Goal: Use online tool/utility: Use online tool/utility

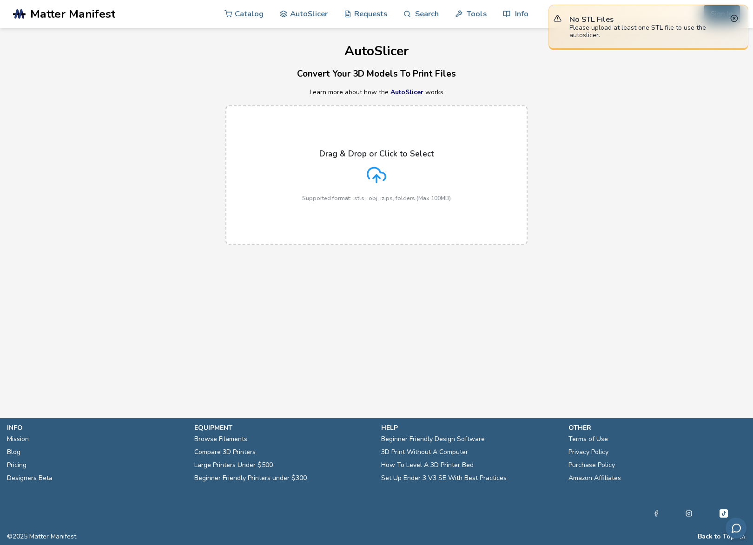
click at [373, 171] on icon at bounding box center [377, 175] width 20 height 20
click at [0, 0] on input "Drag & Drop or Click to Select Supported format: .stls, .obj, .zips, folders (M…" at bounding box center [0, 0] width 0 height 0
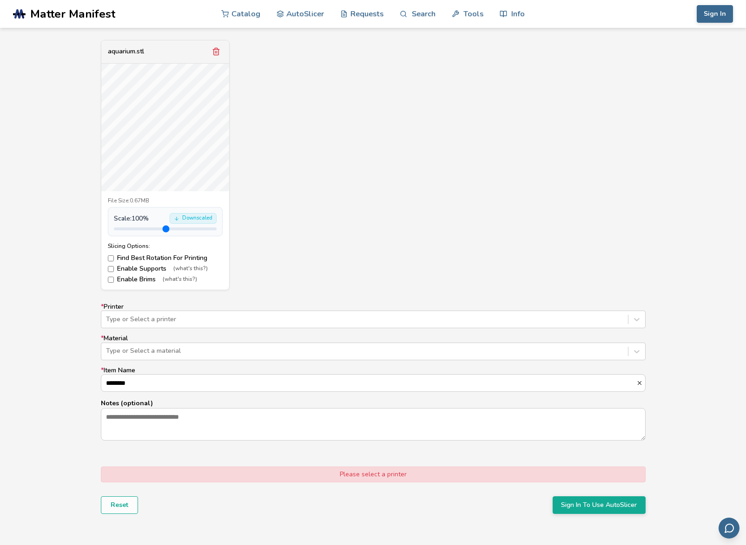
scroll to position [390, 0]
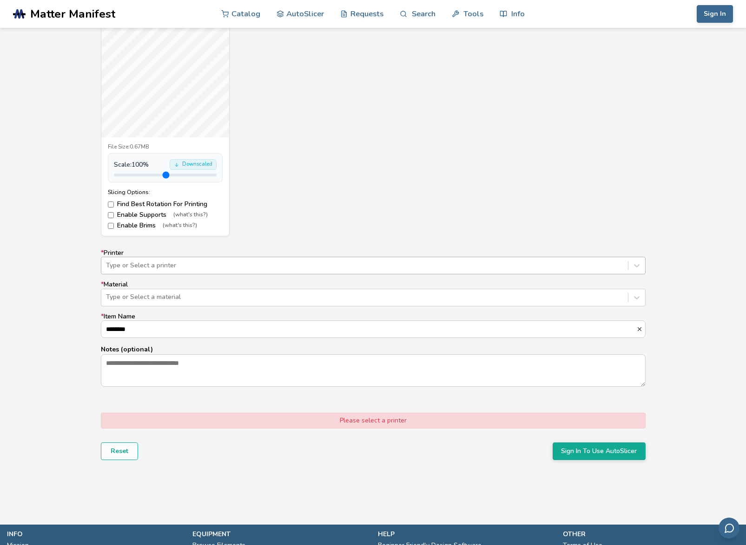
click at [167, 271] on div "Type or Select a printer" at bounding box center [364, 265] width 526 height 13
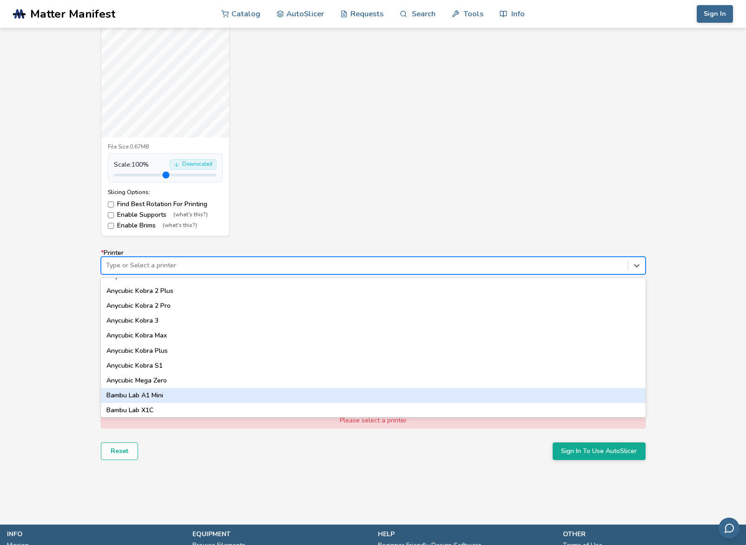
scroll to position [112, 0]
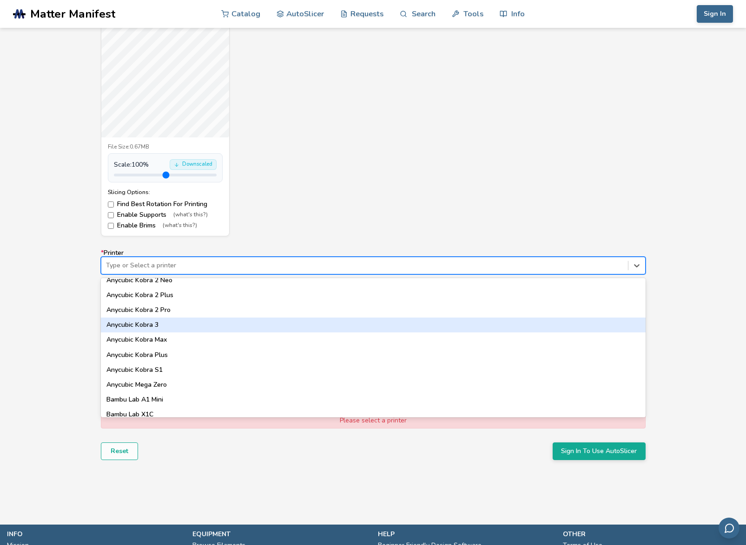
click at [172, 328] on div "Anycubic Kobra 3" at bounding box center [373, 325] width 545 height 15
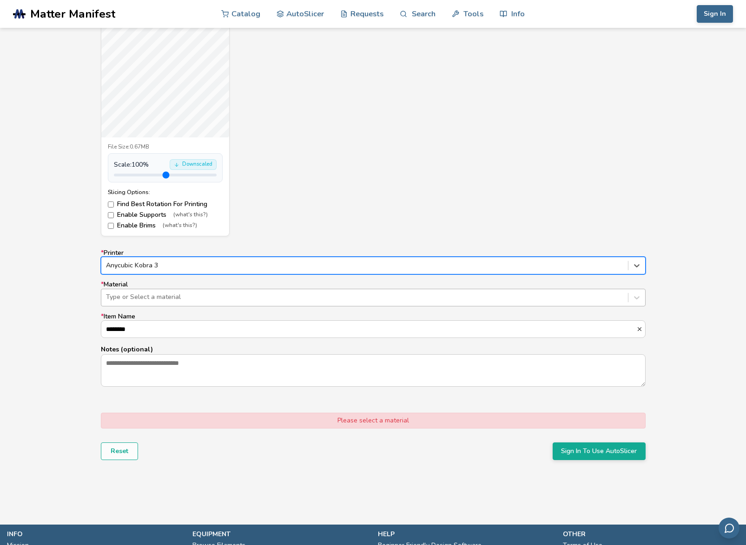
click at [162, 295] on div at bounding box center [364, 297] width 517 height 9
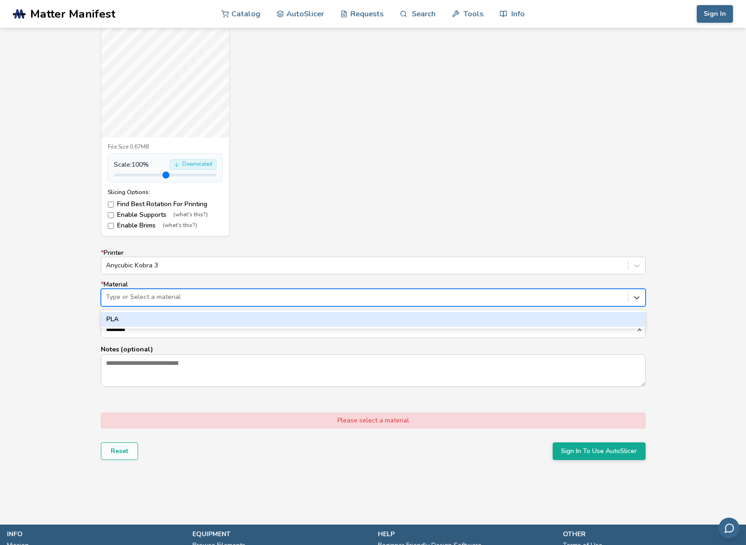
click at [148, 321] on div "PLA" at bounding box center [373, 319] width 545 height 15
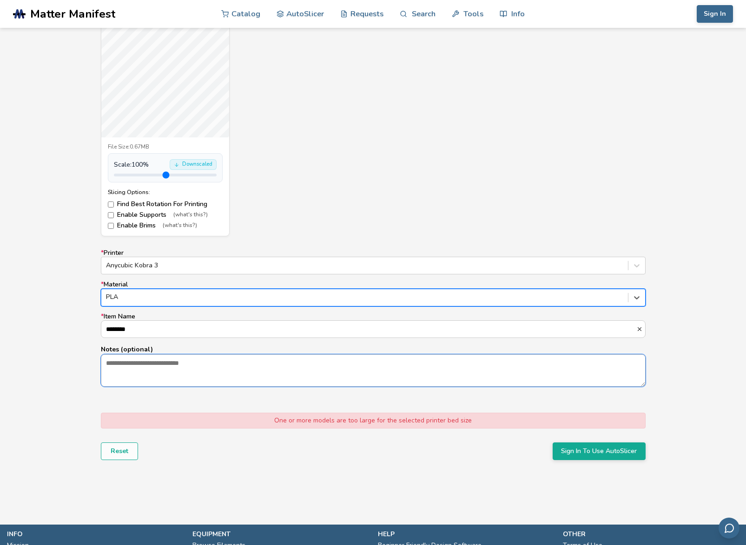
click at [154, 365] on textarea "Notes (optional)" at bounding box center [373, 371] width 544 height 32
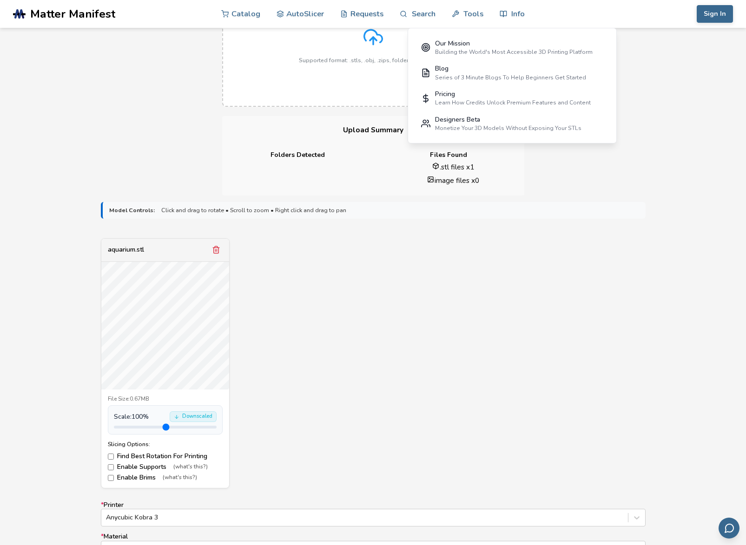
scroll to position [0, 0]
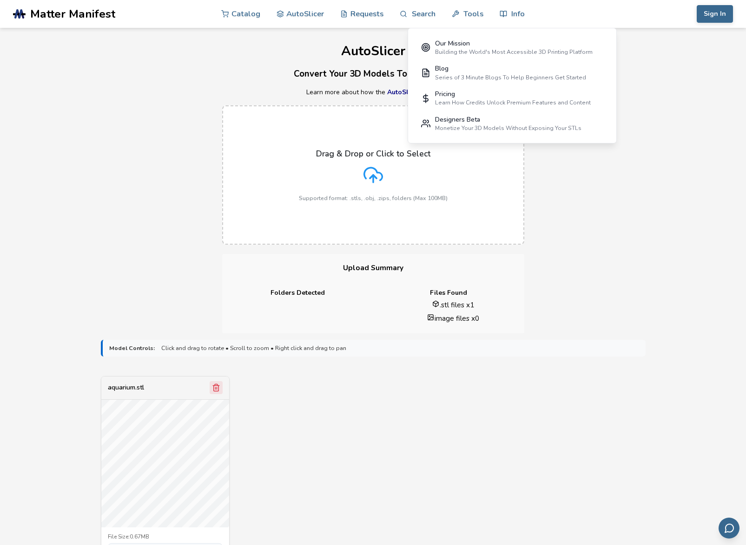
click at [222, 389] on button "Remove model" at bounding box center [216, 387] width 13 height 13
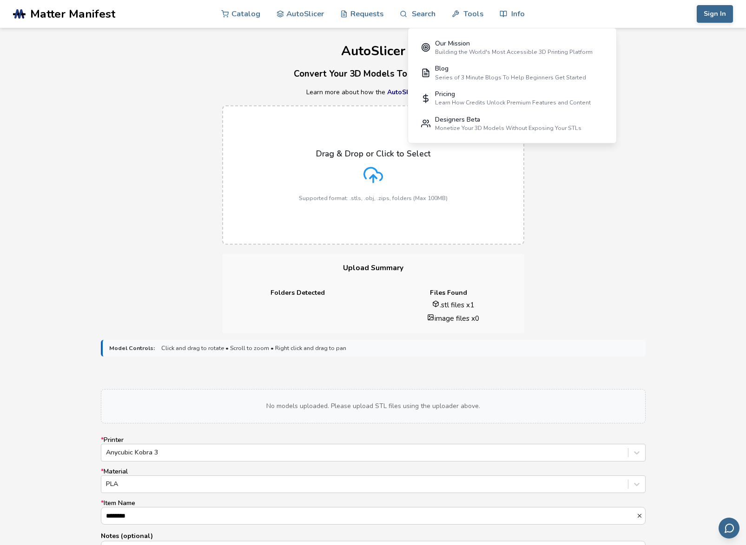
click at [659, 101] on div "Drag & Drop or Click to Select Supported format: .stls, .obj, .zips, folders (M…" at bounding box center [373, 175] width 746 height 158
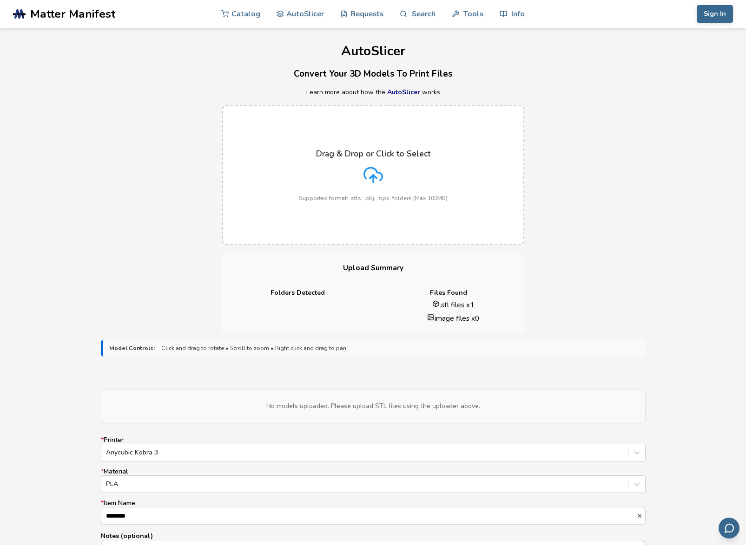
click at [647, 53] on h1 "AutoSlicer" at bounding box center [373, 51] width 746 height 14
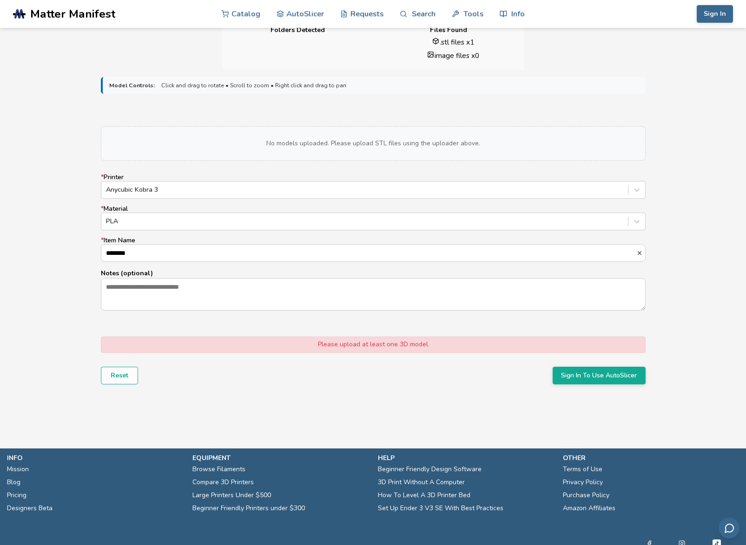
scroll to position [279, 0]
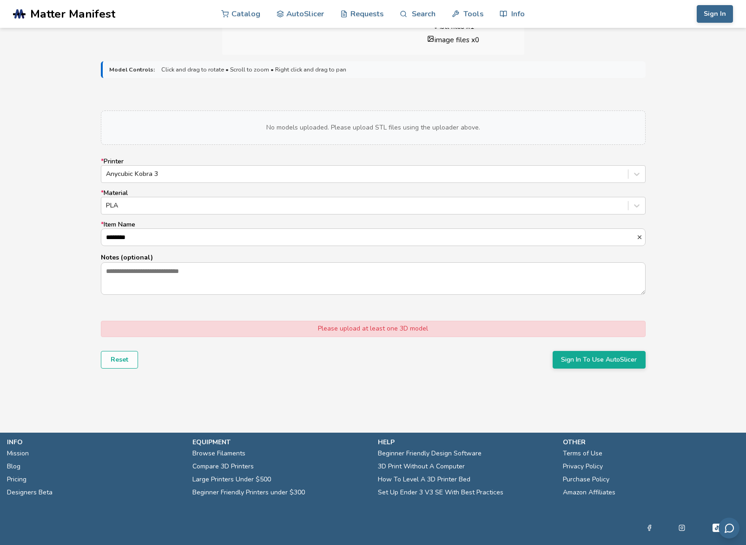
click at [650, 130] on form "Model Controls: Click and drag to rotate • Scroll to zoom • Right click and dra…" at bounding box center [373, 215] width 558 height 320
